Goal: Task Accomplishment & Management: Use online tool/utility

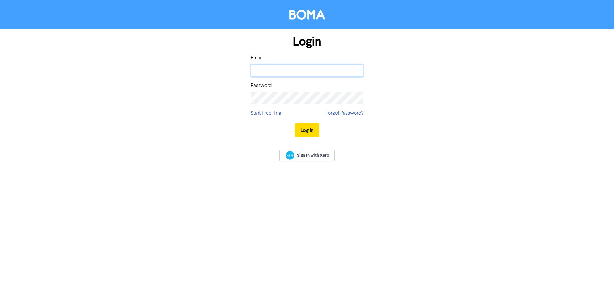
click at [289, 73] on input "email" at bounding box center [307, 70] width 112 height 12
type input "h"
type input "[EMAIL_ADDRESS][DOMAIN_NAME]"
click at [295, 124] on button "Log In" at bounding box center [307, 130] width 24 height 13
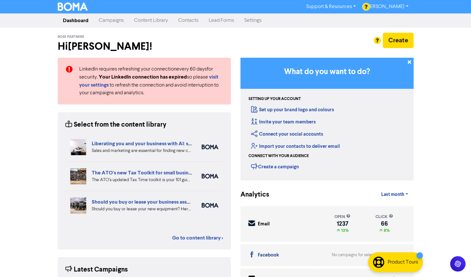
click at [192, 20] on link "Contacts" at bounding box center [188, 20] width 30 height 13
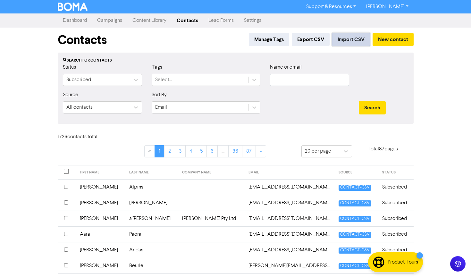
click at [344, 39] on button "Import CSV" at bounding box center [351, 39] width 38 height 13
